Goal: Task Accomplishment & Management: Complete application form

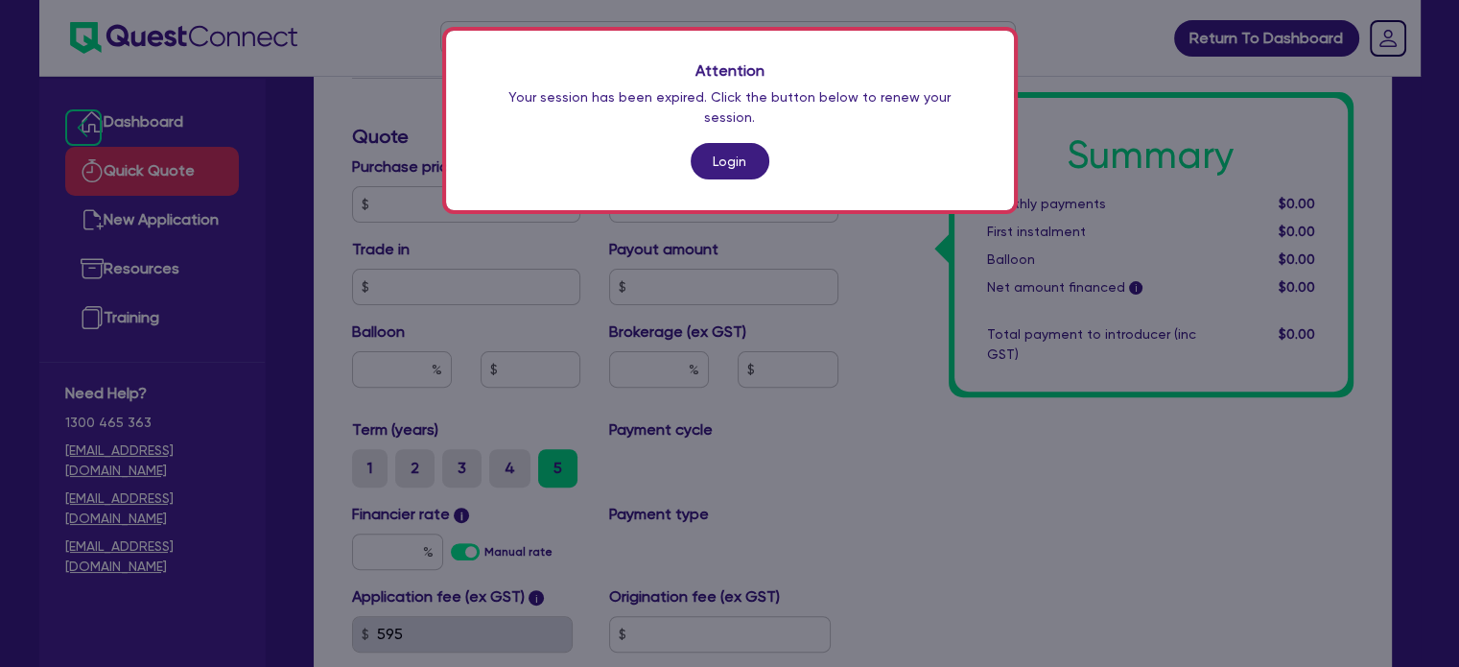
scroll to position [541, 0]
click at [713, 143] on link "Login" at bounding box center [729, 161] width 79 height 36
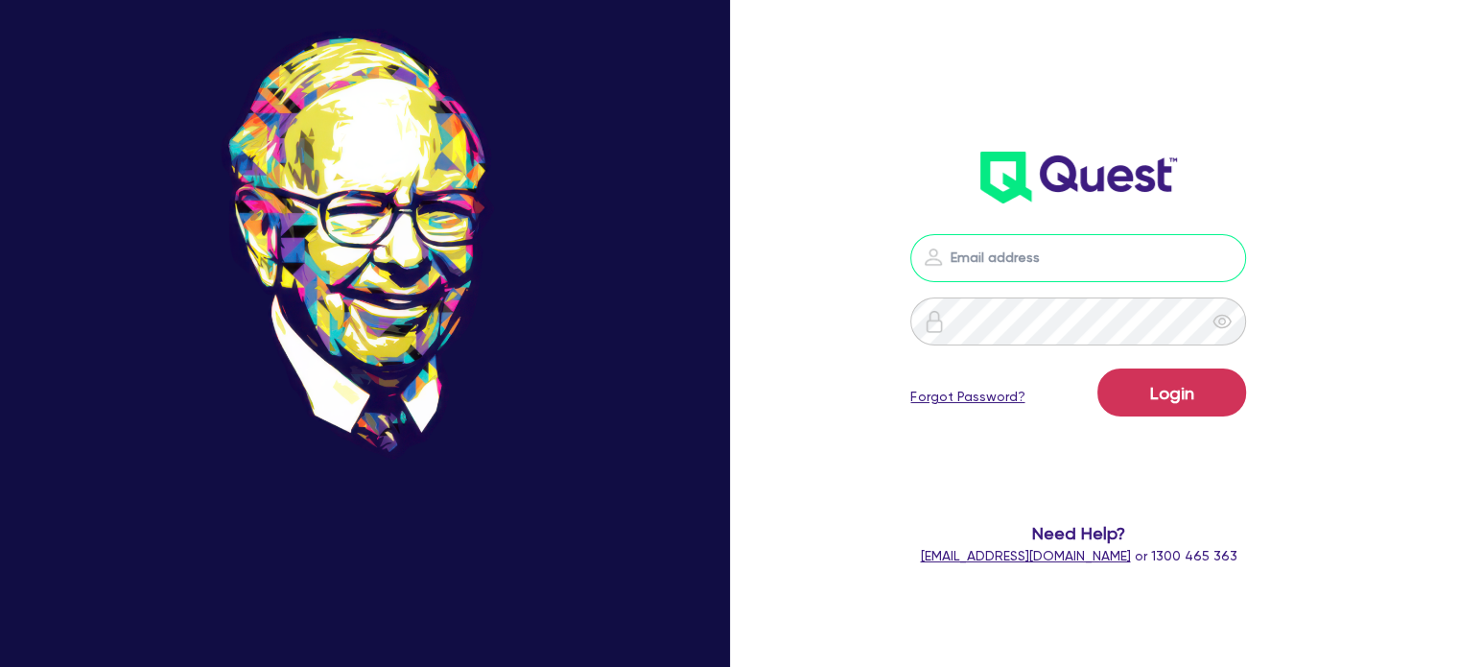
click at [990, 254] on input "email" at bounding box center [1078, 258] width 336 height 48
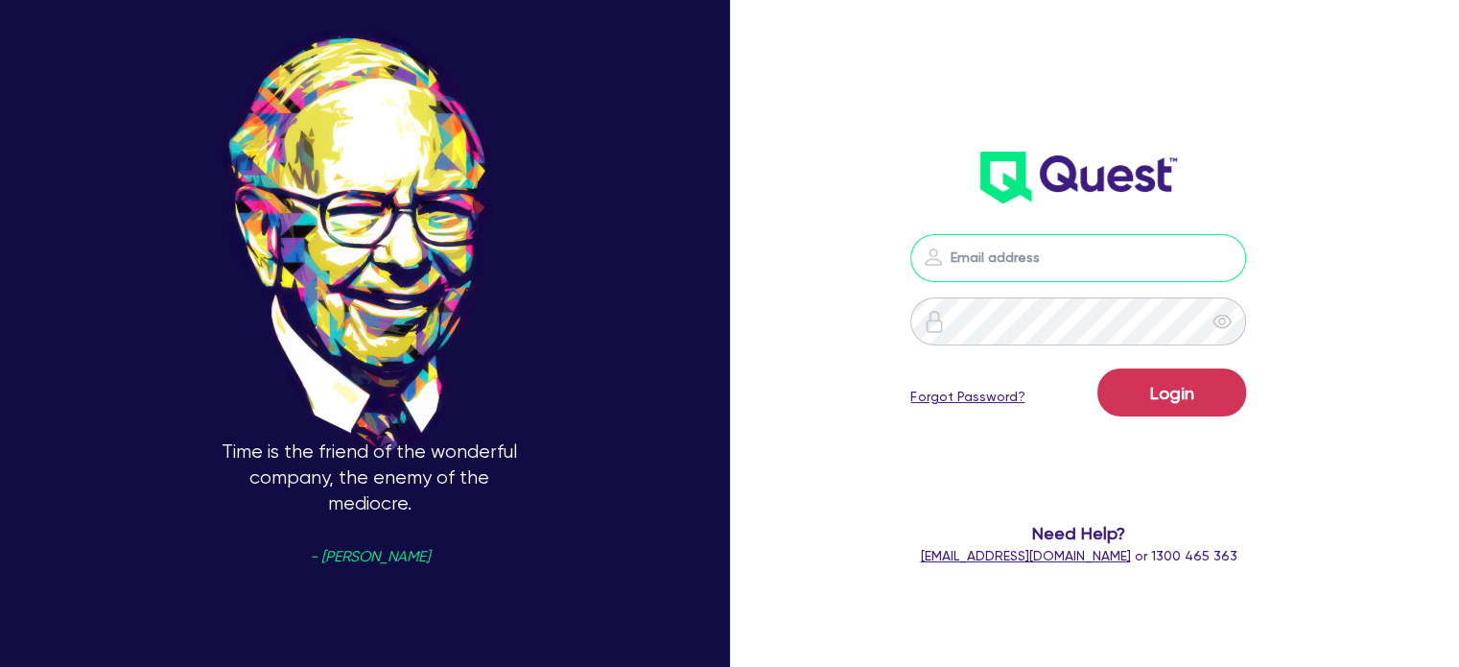
type input "[EMAIL_ADDRESS][PERSON_NAME][DOMAIN_NAME]"
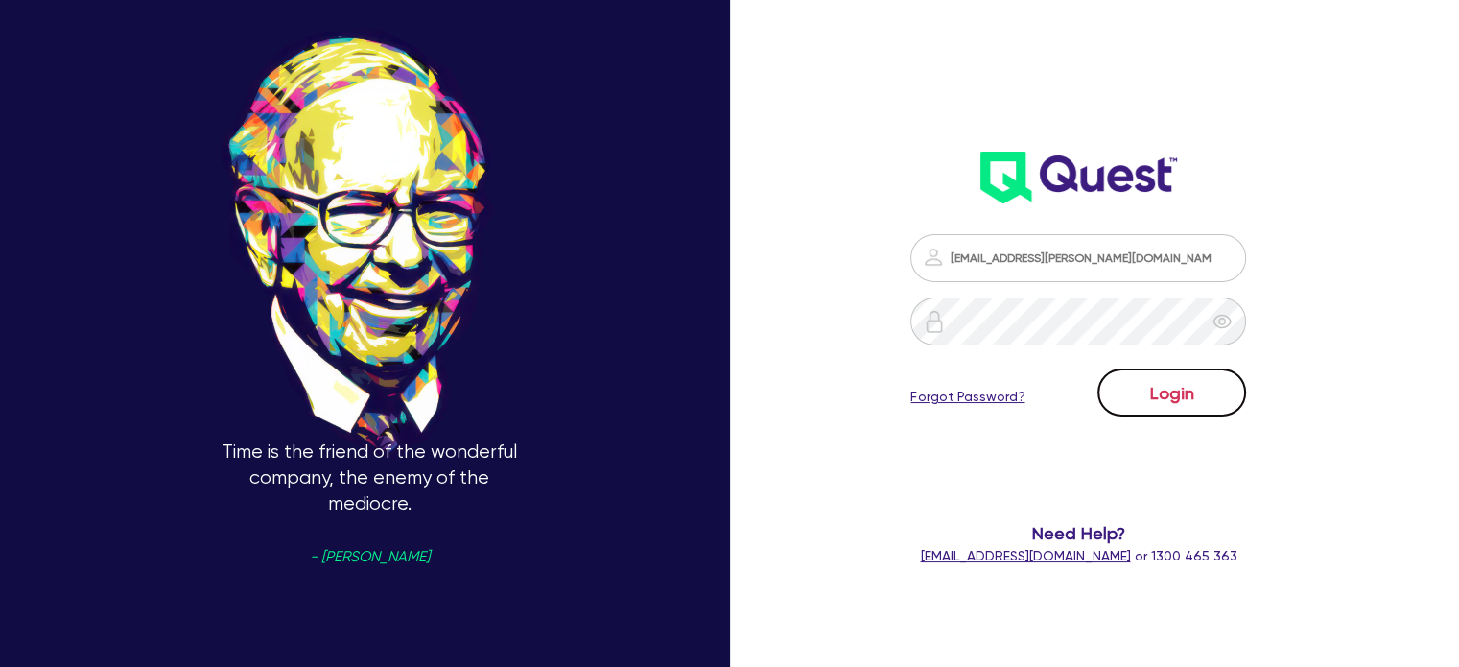
click at [1158, 405] on button "Login" at bounding box center [1171, 392] width 149 height 48
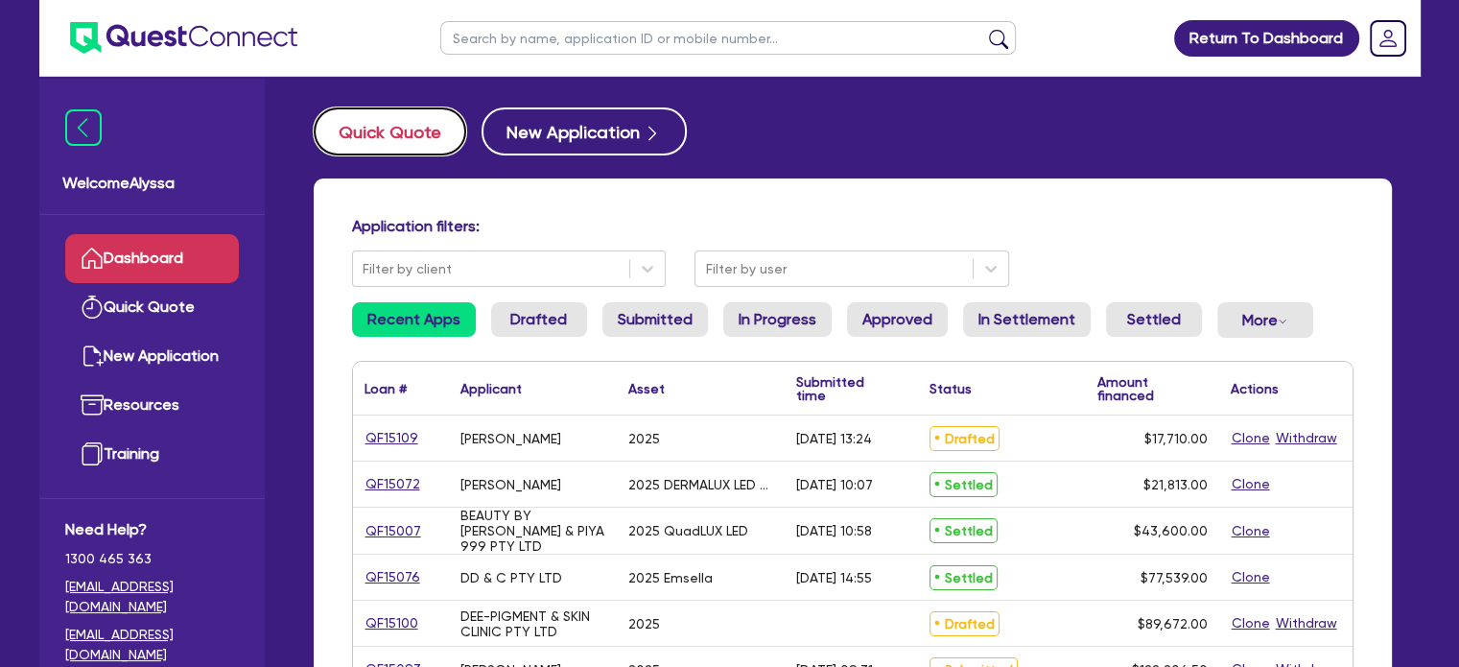
click at [394, 137] on button "Quick Quote" at bounding box center [390, 131] width 152 height 48
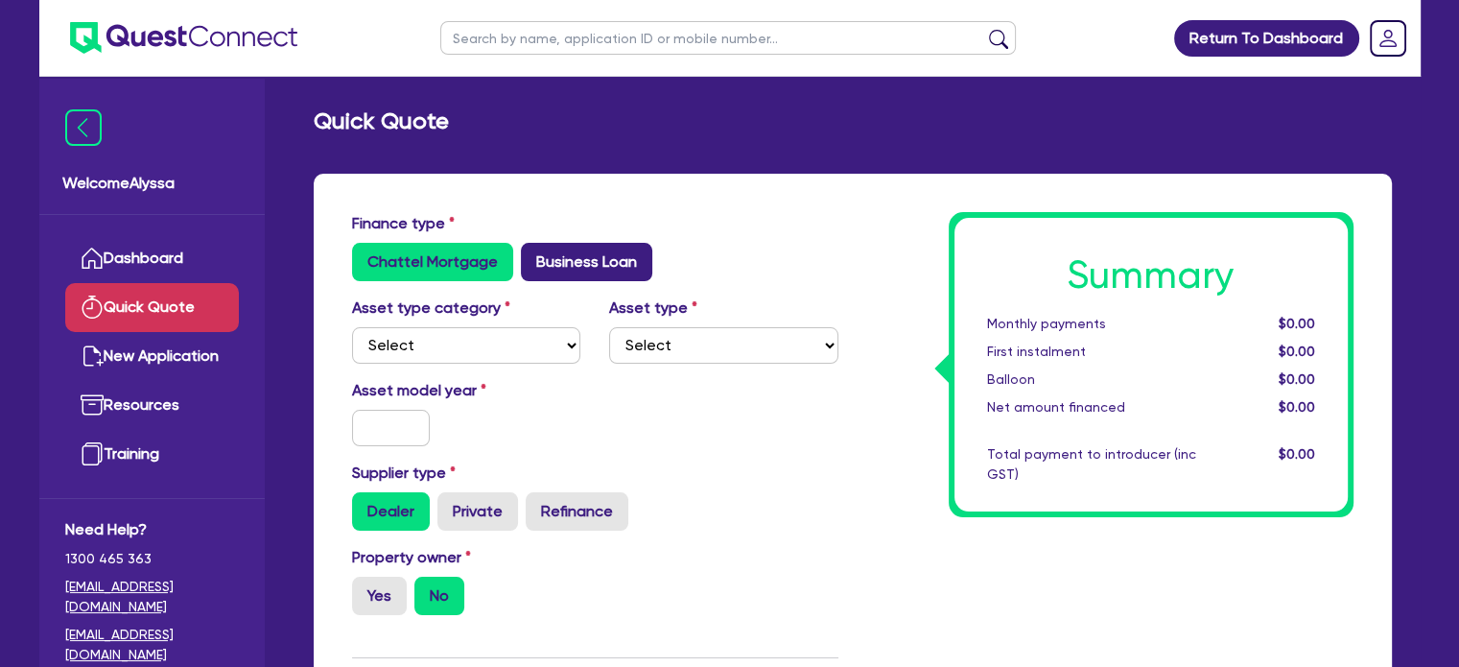
click at [586, 270] on label "Business Loan" at bounding box center [586, 262] width 131 height 38
click at [533, 255] on input "Business Loan" at bounding box center [527, 249] width 12 height 12
radio input "true"
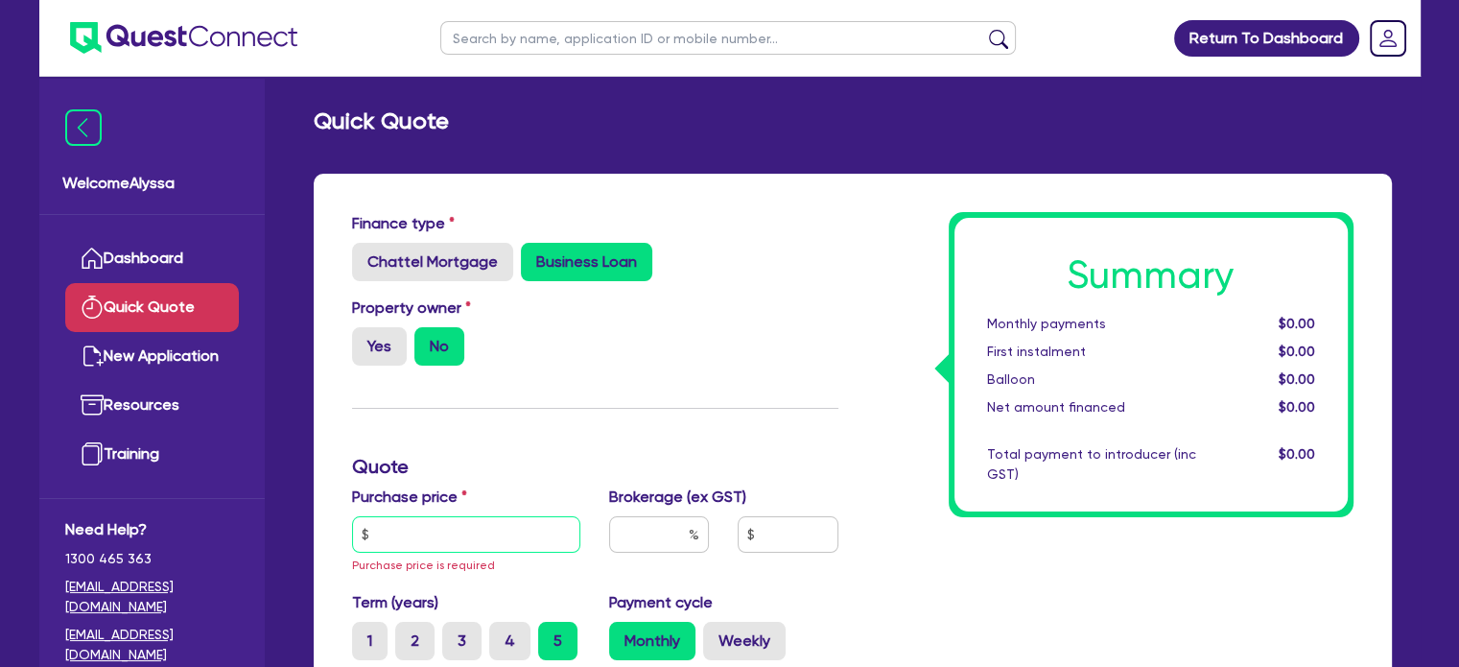
click at [381, 537] on input "text" at bounding box center [466, 534] width 229 height 36
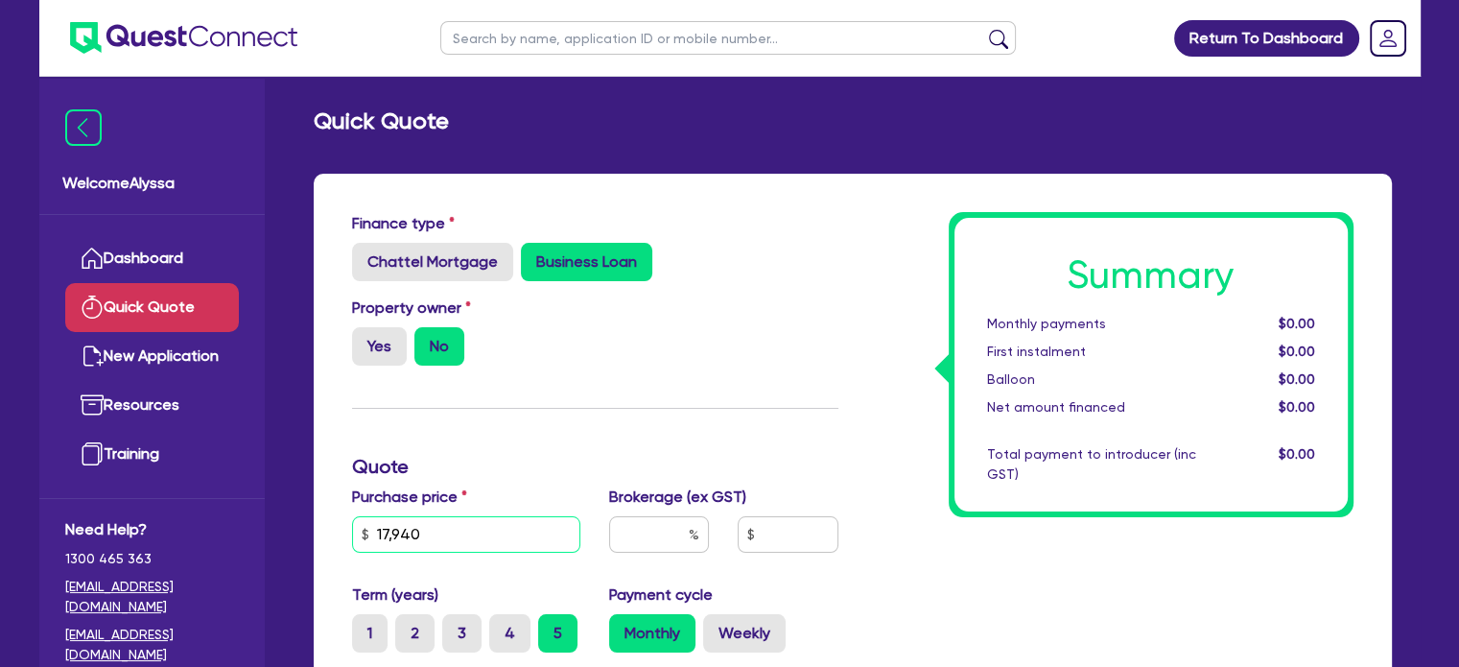
type input "17,940"
click at [671, 535] on input "text" at bounding box center [659, 534] width 100 height 36
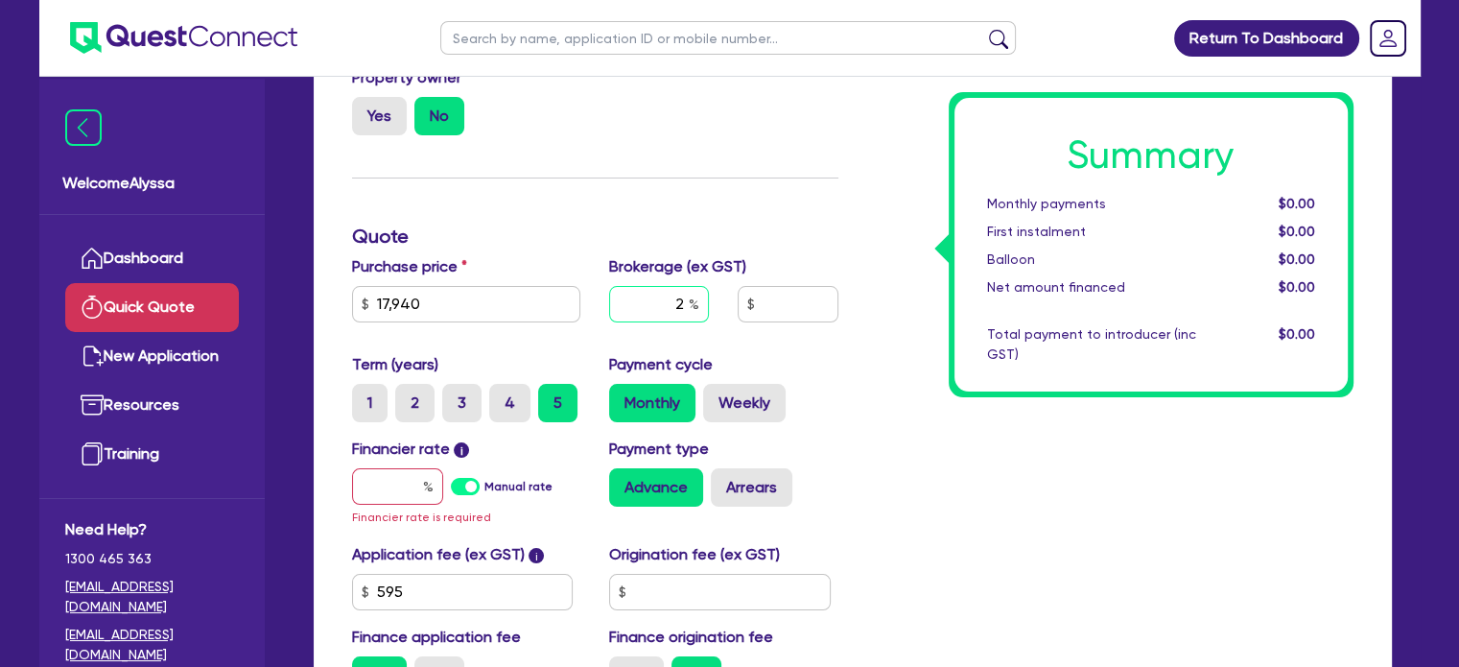
scroll to position [238, 0]
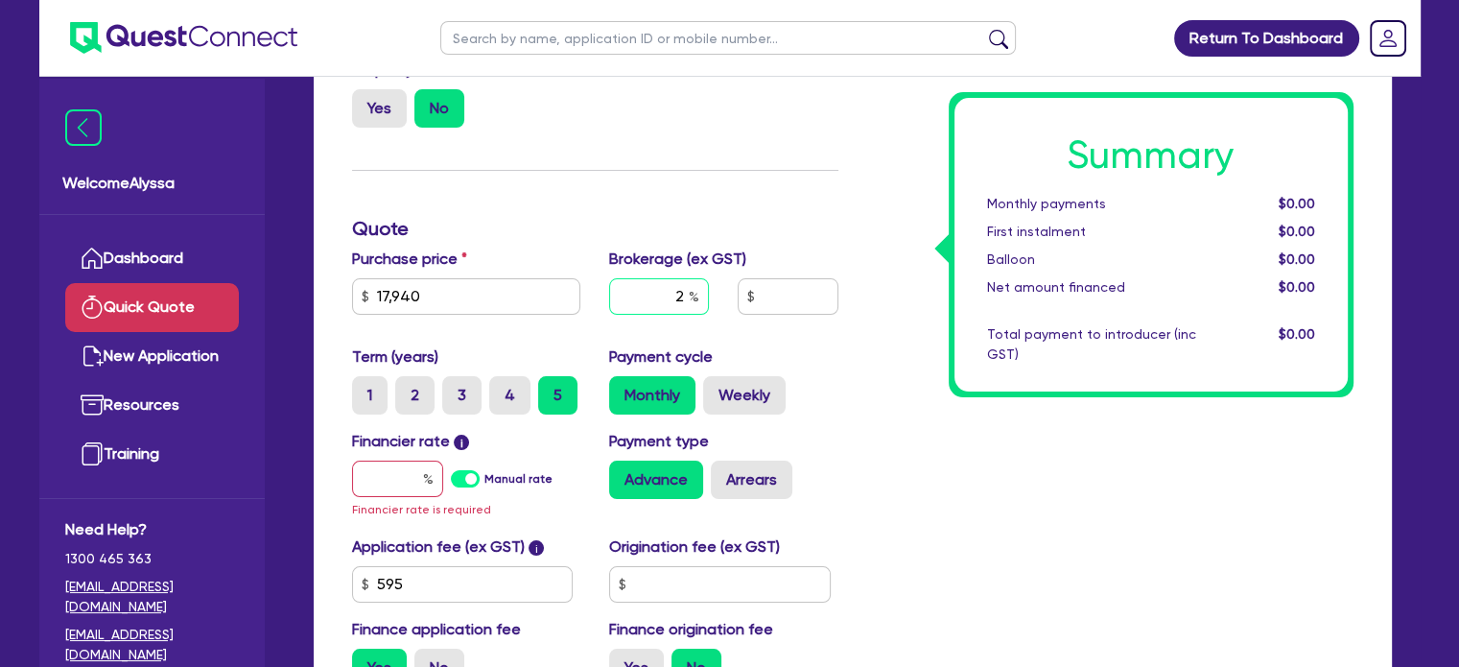
type input "2"
click at [409, 479] on input "text" at bounding box center [397, 478] width 91 height 36
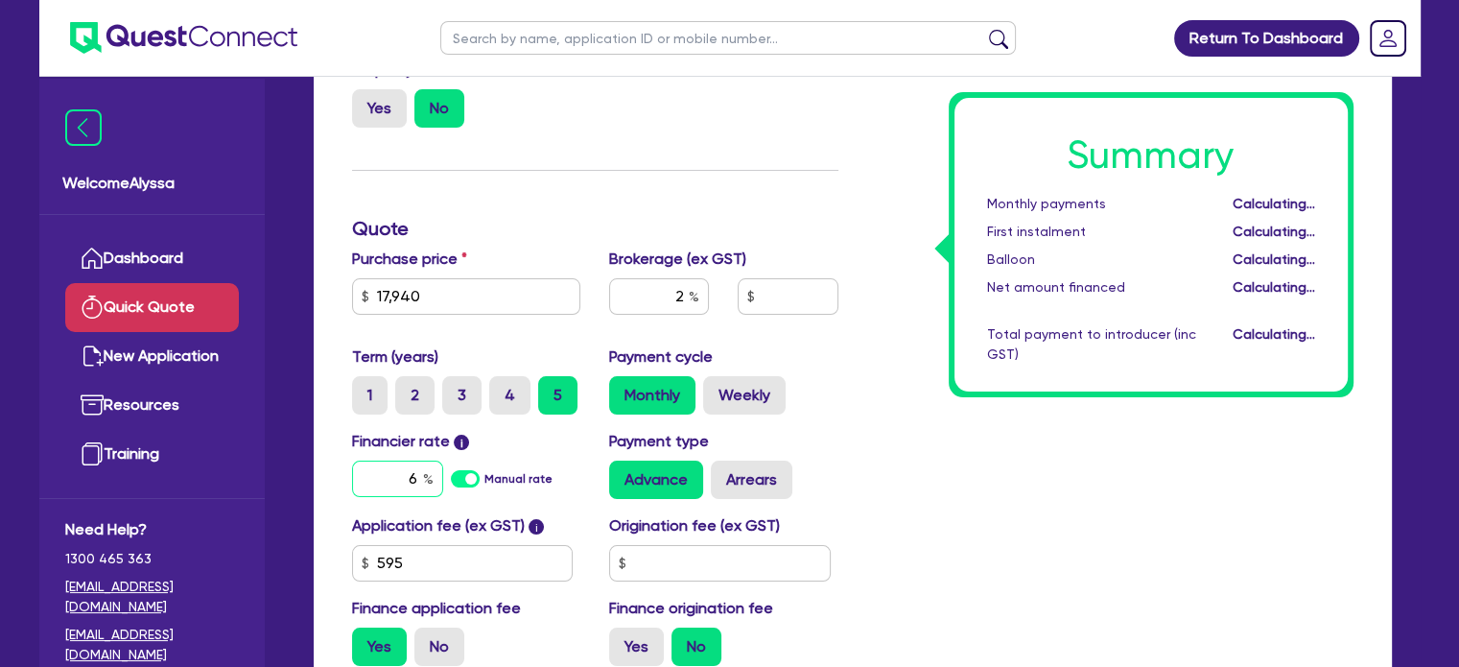
type input "6."
type input "371.89"
type input "6"
type input "7"
click at [898, 538] on div "Summary Monthly payments $365.57 First instalment $365.57 Balloon $0.00 Net amo…" at bounding box center [1110, 327] width 515 height 707
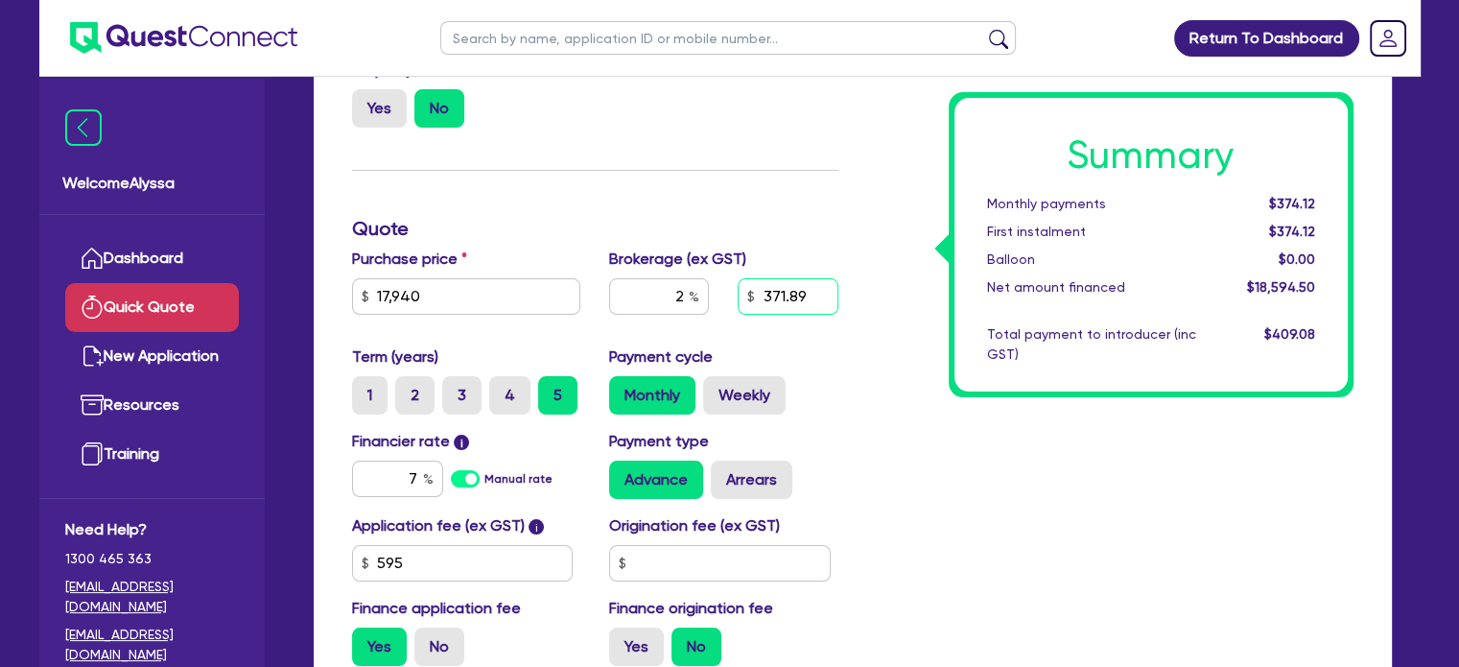
click at [806, 299] on input "371.89" at bounding box center [787, 296] width 100 height 36
type input "500"
click at [895, 470] on div "Summary Monthly payments $376.89 First instalment $376.89 Balloon $0.00 Net amo…" at bounding box center [1110, 327] width 515 height 707
click at [830, 290] on input "500" at bounding box center [787, 296] width 100 height 36
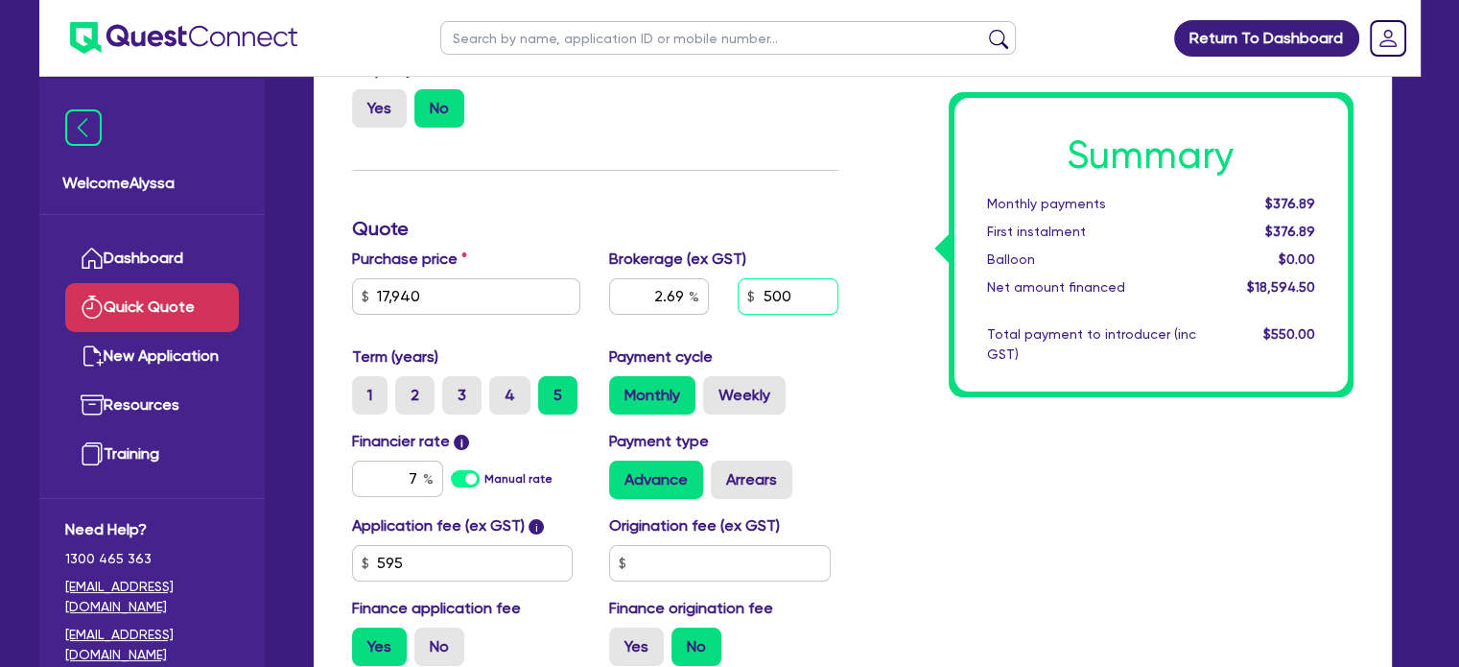
click at [830, 290] on input "500" at bounding box center [787, 296] width 100 height 36
click at [681, 301] on input "2.69" at bounding box center [659, 296] width 100 height 36
type input "4"
click at [922, 398] on div "Summary Monthly payments Calculating... First instalment Calculating... Balloon…" at bounding box center [1110, 327] width 515 height 707
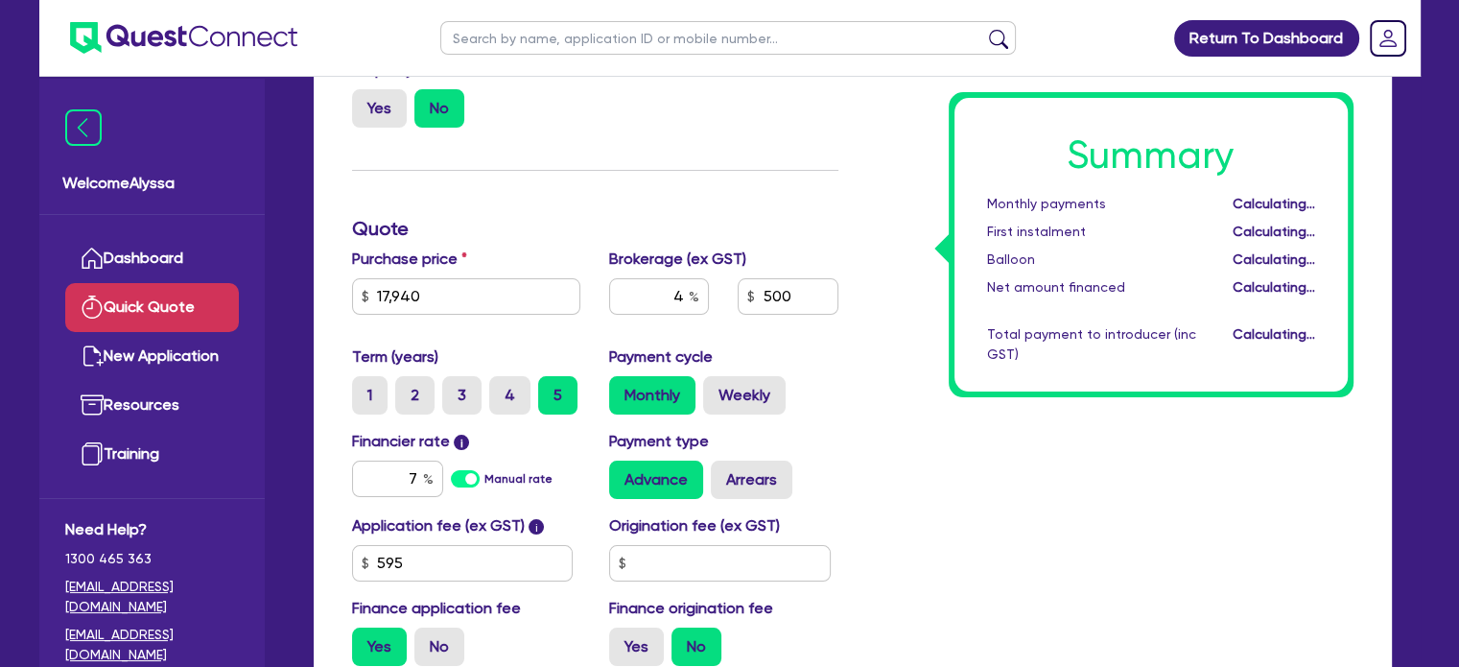
type input "743.78"
click at [356, 393] on label "1" at bounding box center [369, 395] width 35 height 38
click at [356, 388] on input "1" at bounding box center [358, 382] width 12 height 12
radio input "true"
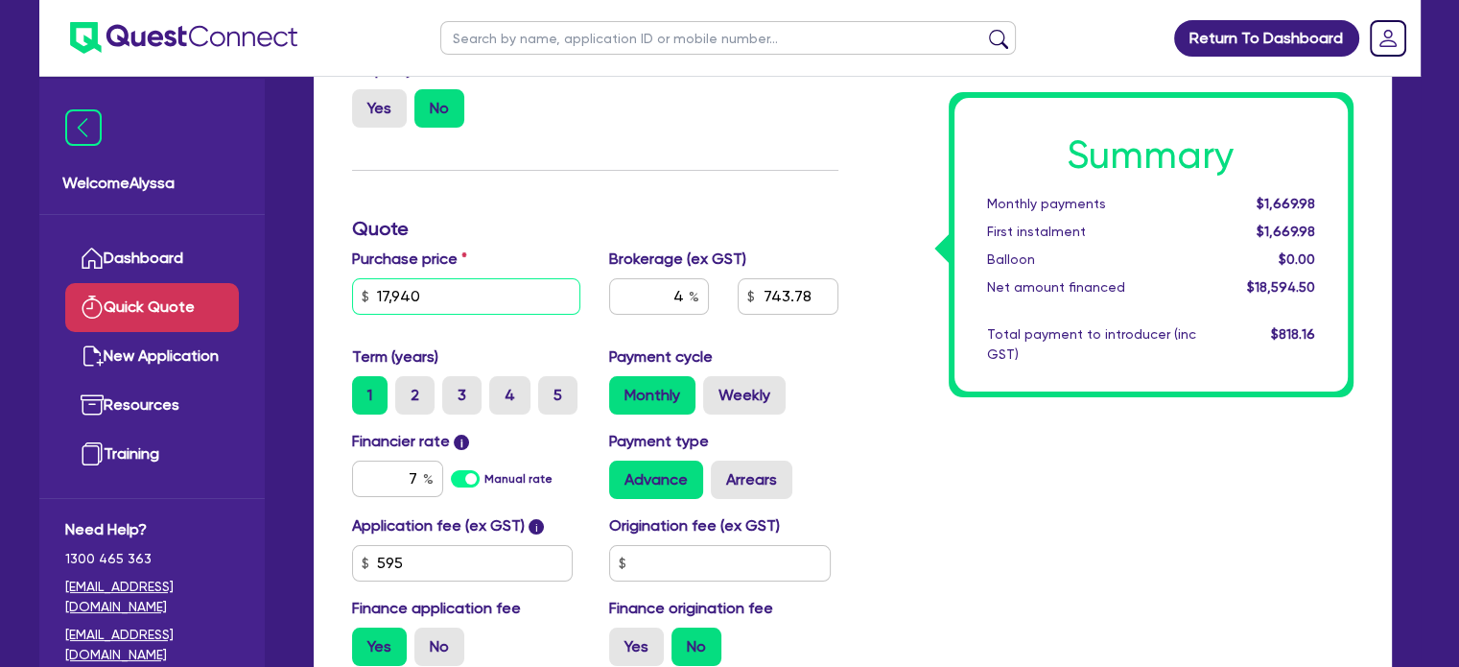
click at [456, 298] on input "17,940" at bounding box center [466, 296] width 229 height 36
type input "11,661"
type input "492.62"
click at [979, 519] on div "Summary Monthly payments Calculating... First instalment Calculating... Balloon…" at bounding box center [1110, 327] width 515 height 707
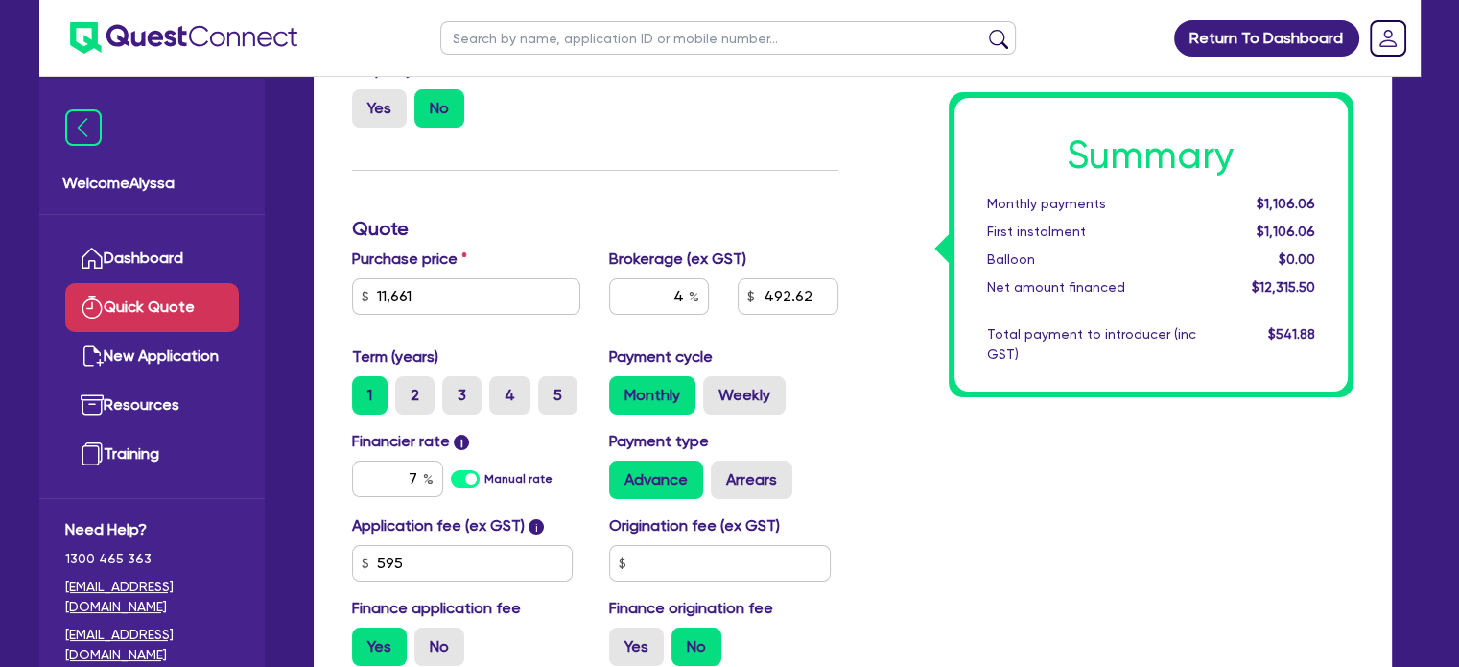
click at [575, 37] on input "text" at bounding box center [727, 38] width 575 height 34
type input "iac"
click button "submit" at bounding box center [998, 42] width 31 height 27
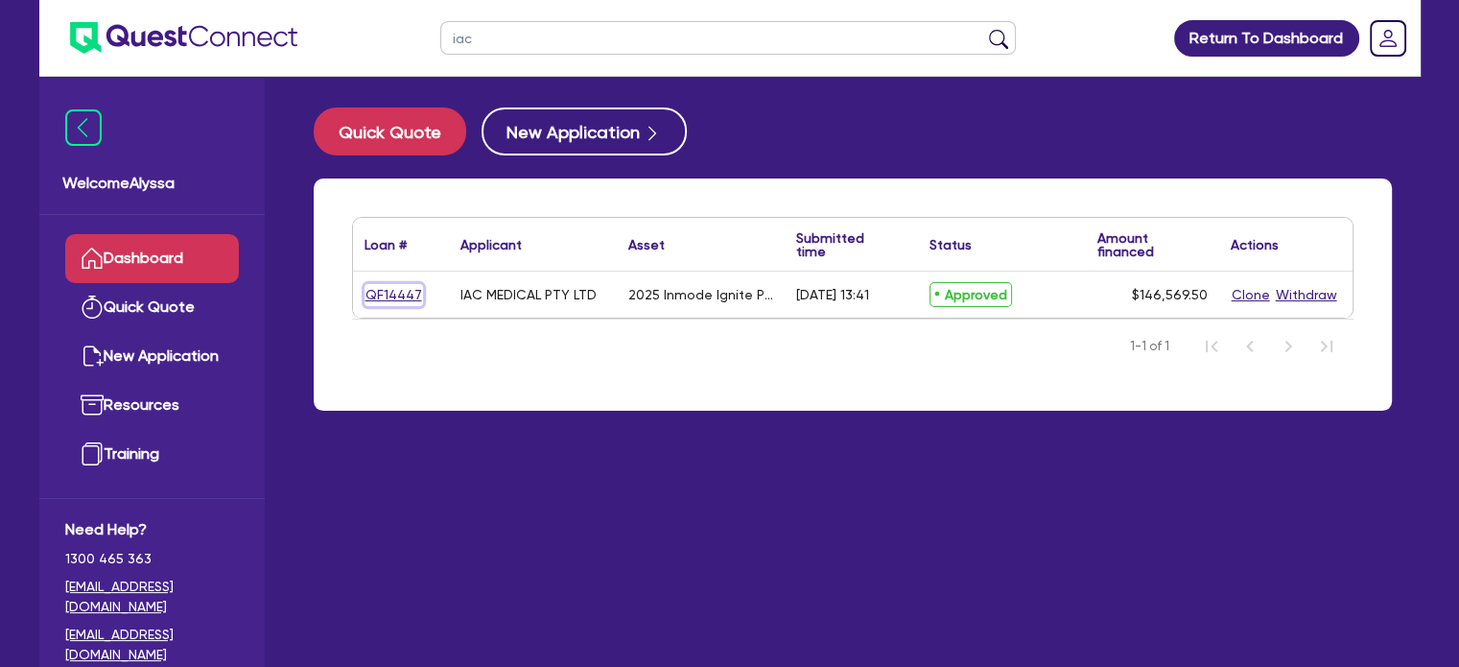
click at [403, 287] on link "QF14447" at bounding box center [393, 295] width 58 height 22
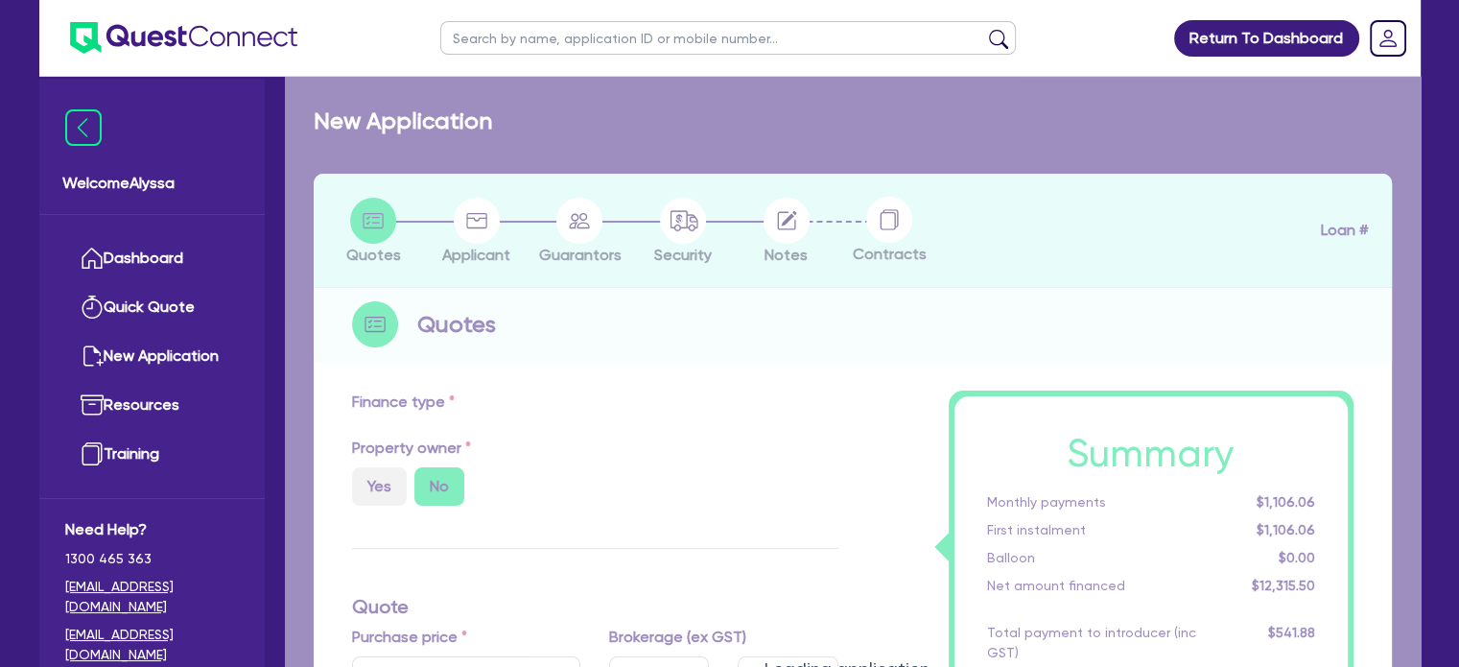
select select "SECONDARY_ASSETS"
type input "2025"
radio input "true"
type input "162,855"
type input "16,285.5"
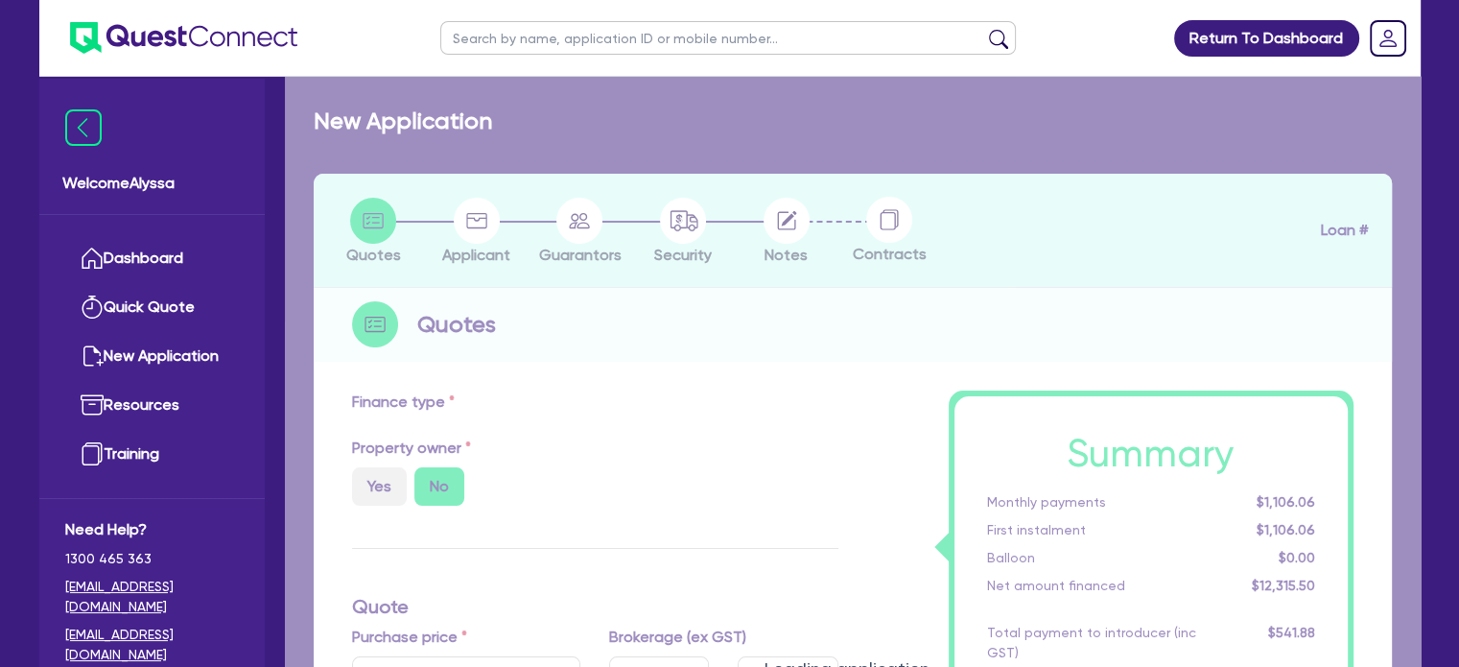
radio input "false"
radio input "true"
type input "12.95"
select select "MEDICAL_DENTAL_LABORATORY_EQUIPMENT"
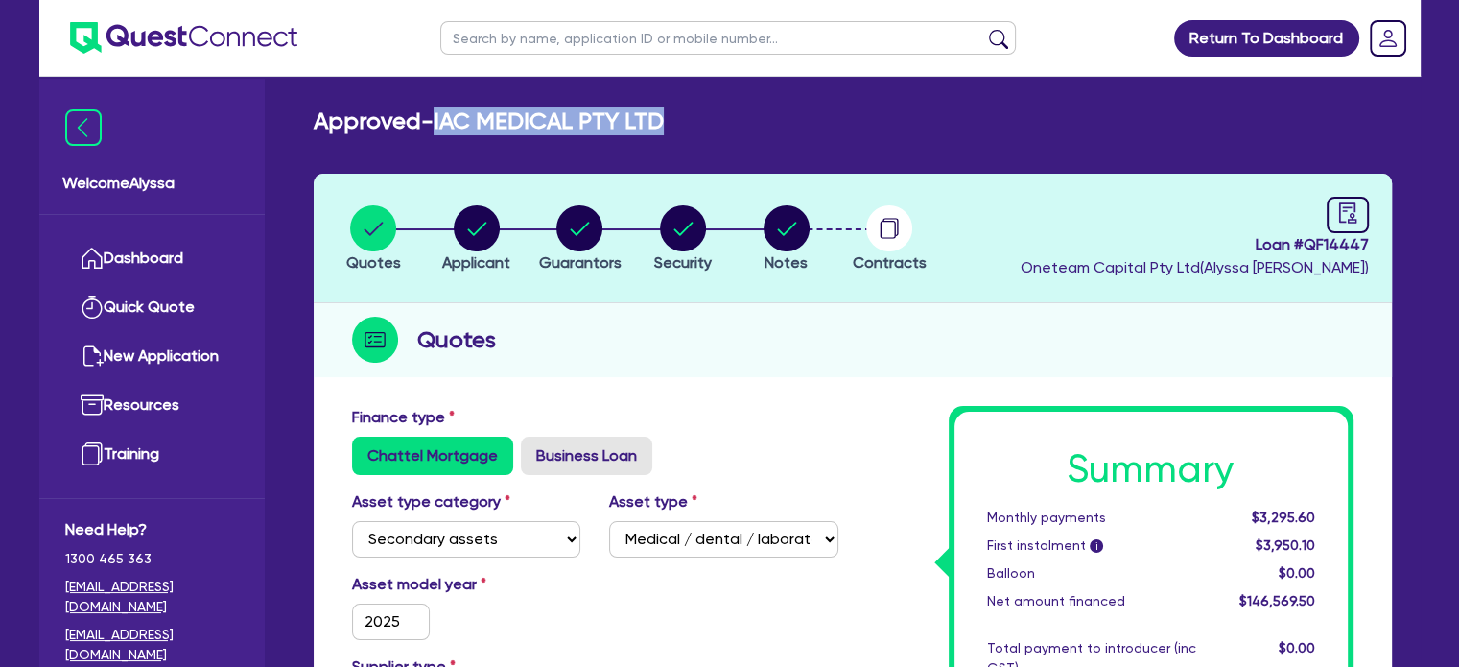
drag, startPoint x: 718, startPoint y: 119, endPoint x: 440, endPoint y: 110, distance: 278.2
click at [440, 110] on div "Approved - IAC MEDICAL PTY LTD" at bounding box center [852, 121] width 1107 height 28
copy h2 "IAC MEDICAL PTY LTD"
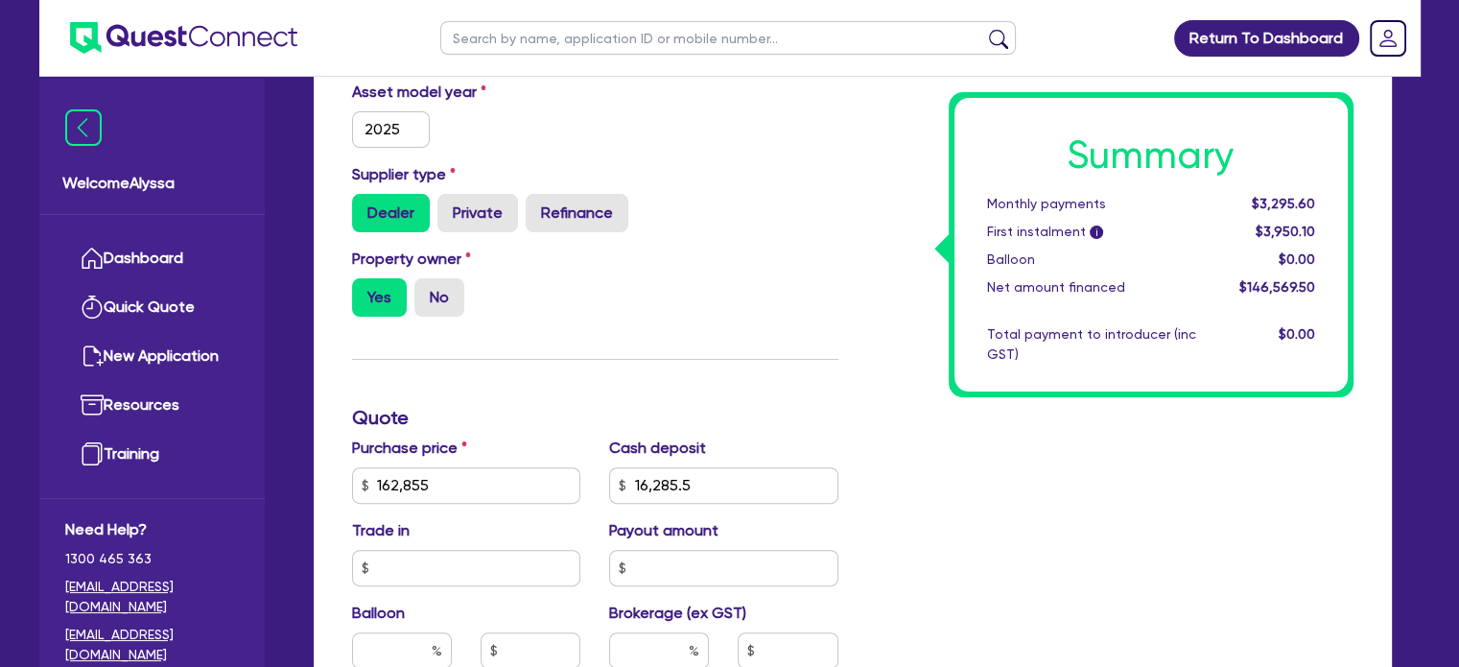
scroll to position [494, 0]
drag, startPoint x: 474, startPoint y: 492, endPoint x: 355, endPoint y: 471, distance: 120.8
click at [355, 471] on input "162,855" at bounding box center [466, 483] width 229 height 36
type input "162,855"
type input "16,285.5"
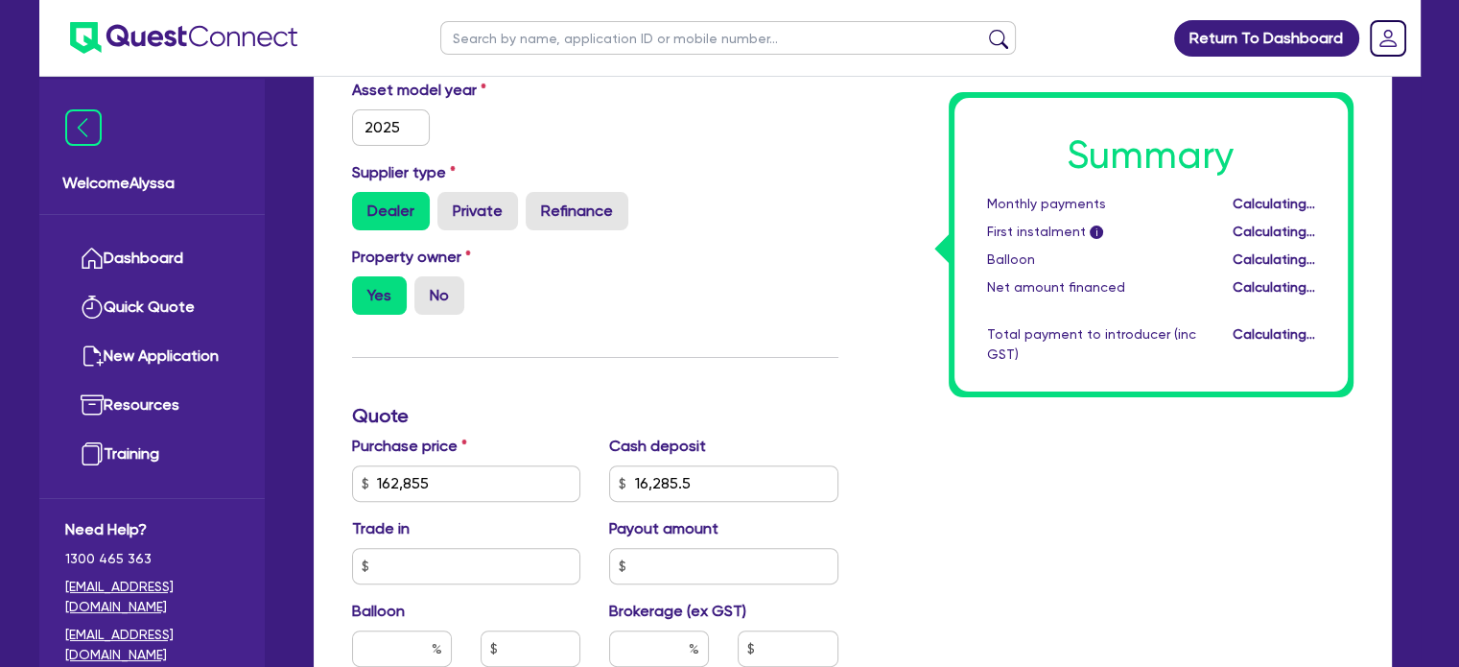
type input "162,855"
type input "16,285.5"
